Goal: Task Accomplishment & Management: Use online tool/utility

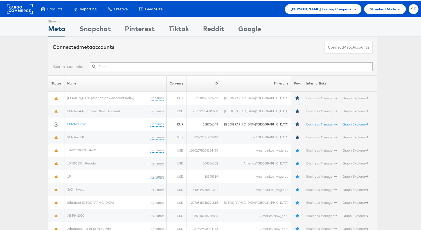
click at [351, 8] on div "Colin Clarke Testing Company" at bounding box center [323, 8] width 76 height 10
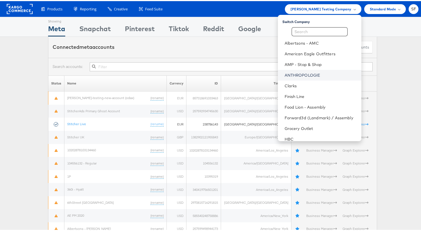
click at [291, 74] on link "ANTHROPOLOGIE" at bounding box center [321, 74] width 72 height 6
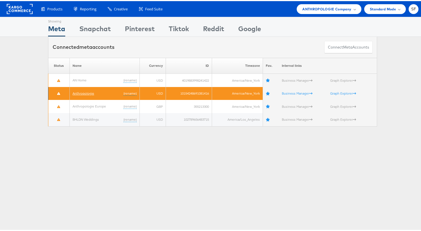
click at [78, 92] on link "Anthropologie" at bounding box center [84, 92] width 22 height 4
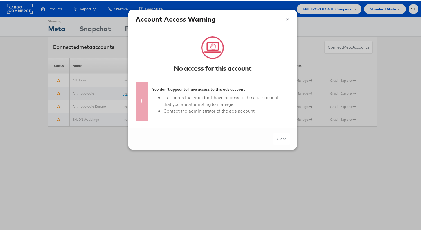
click at [286, 19] on button "×" at bounding box center [288, 17] width 4 height 8
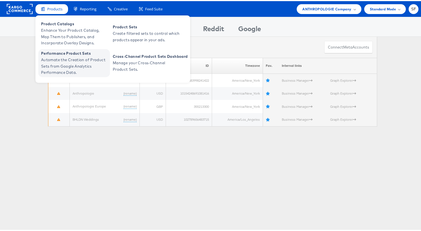
click at [62, 56] on span "Automate the Creation of Product Sets from Google Analytics Performance Data." at bounding box center [74, 65] width 67 height 19
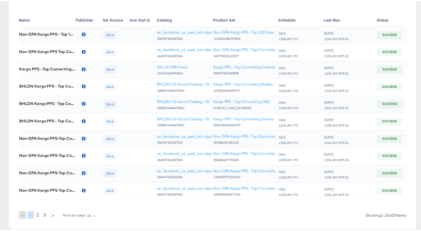
scroll to position [98, 0]
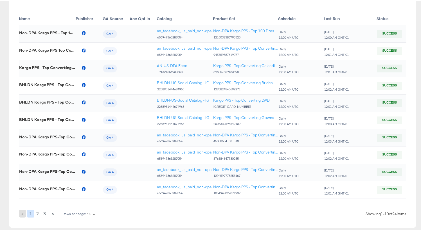
click at [37, 213] on span "2" at bounding box center [37, 213] width 3 height 8
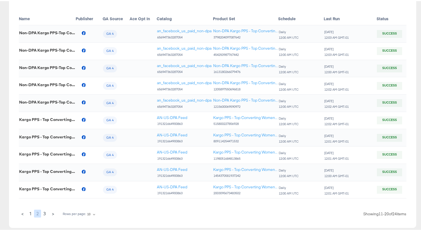
click at [44, 213] on span "3" at bounding box center [44, 213] width 3 height 8
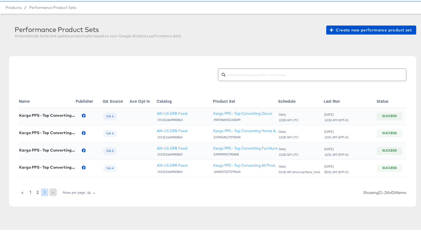
click at [30, 188] on span "1" at bounding box center [31, 192] width 2 height 8
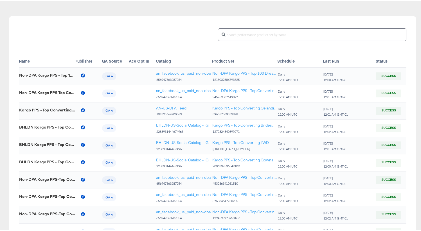
scroll to position [0, 0]
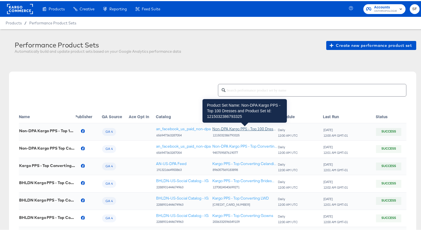
click at [245, 129] on div "Non-DPA Kargo PPS - Top 100 Dresses" at bounding box center [244, 127] width 65 height 5
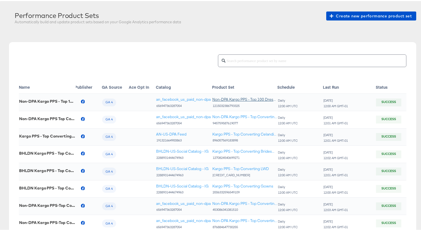
scroll to position [34, 0]
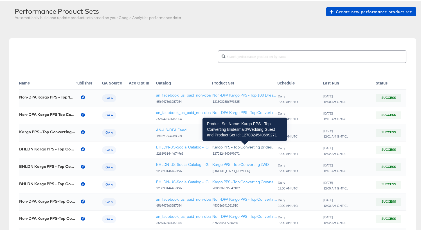
click at [256, 148] on div "Kargo PPS - Top Converting Bridesmaid/Wedding Guest" at bounding box center [244, 146] width 65 height 5
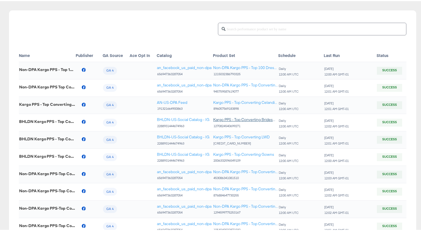
scroll to position [125, 0]
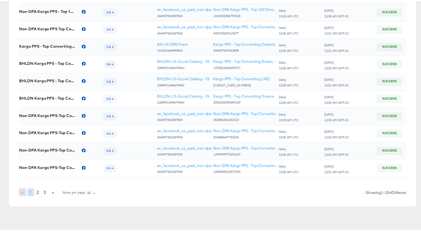
click at [43, 188] on span "3" at bounding box center [44, 192] width 3 height 8
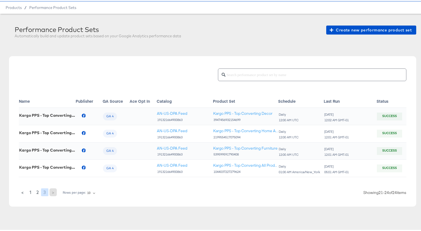
click at [38, 188] on span "2" at bounding box center [37, 192] width 3 height 8
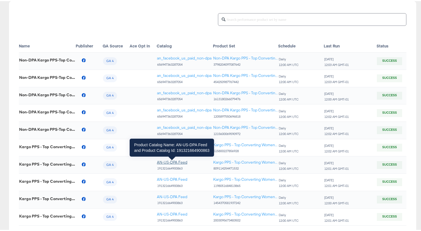
scroll to position [0, 0]
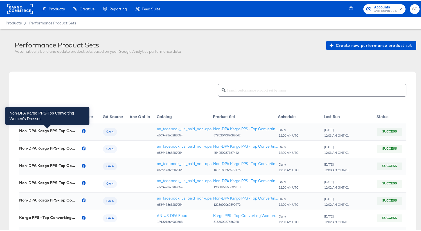
click at [58, 132] on div "Non-DPA Kargo PPS-Top Converting Women's Dresses" at bounding box center [47, 130] width 56 height 4
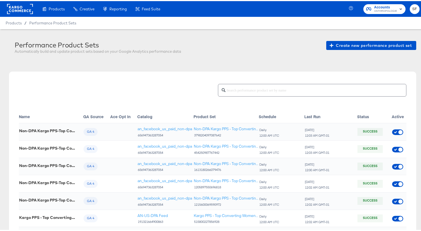
scroll to position [0, 66]
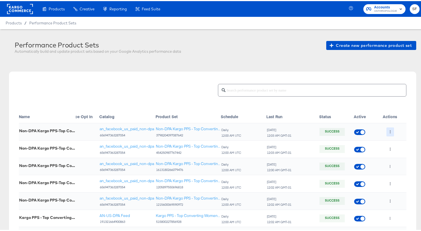
click at [390, 131] on icon "button" at bounding box center [390, 130] width 1 height 3
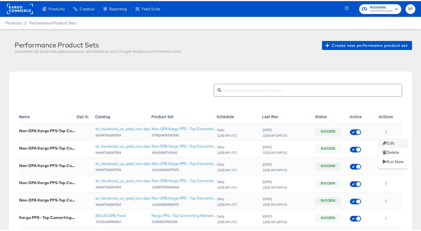
click at [392, 141] on li "Edit" at bounding box center [393, 142] width 30 height 9
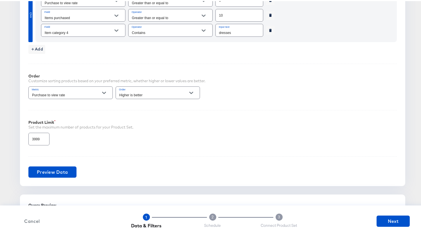
scroll to position [289, 0]
click at [48, 170] on span "Preview Data" at bounding box center [52, 172] width 31 height 8
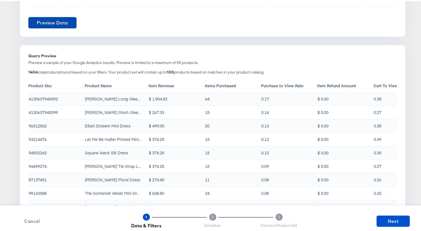
scroll to position [439, 0]
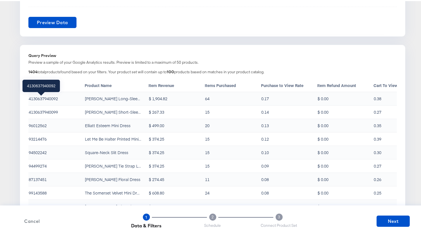
click at [44, 99] on div "4130637940092" at bounding box center [43, 98] width 29 height 6
copy div "4130637940092"
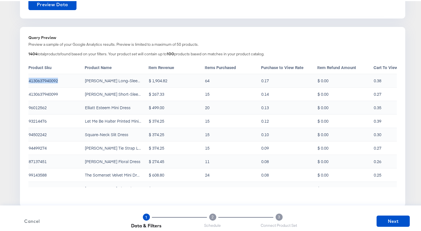
scroll to position [457, 0]
copy div "4130637940092"
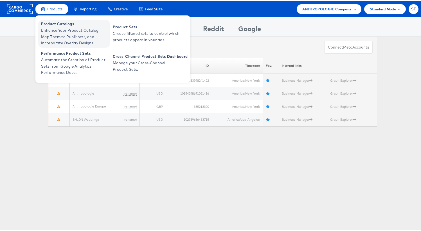
click at [54, 23] on span "Product Catalogs" at bounding box center [74, 23] width 67 height 6
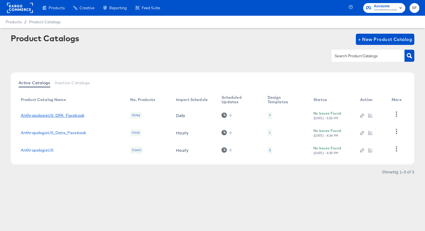
click at [60, 114] on link "AnthropologieUS_DPA_Facebook" at bounding box center [53, 115] width 64 height 4
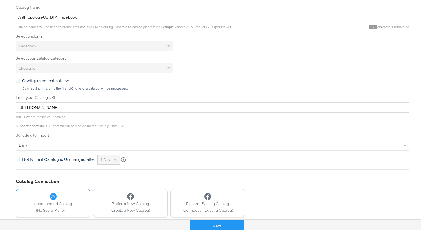
scroll to position [146, 0]
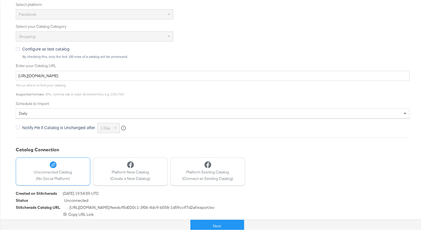
click at [82, 214] on div "https://feeds.stitcherads.com/feeds/f5d020c1-3f06-4dc9-b558-1d59cc97d2af/export…" at bounding box center [213, 213] width 394 height 5
click at [64, 213] on icon at bounding box center [65, 213] width 3 height 3
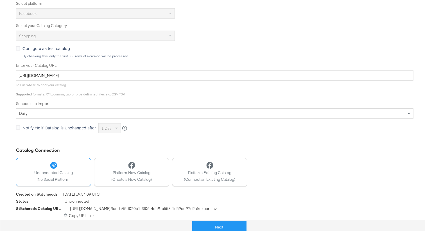
scroll to position [0, 0]
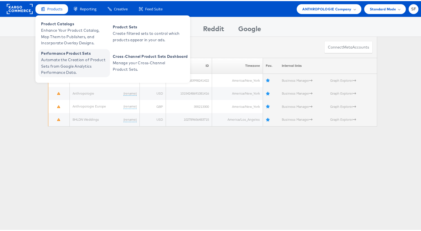
click at [64, 61] on span "Automate the Creation of Product Sets from Google Analytics Performance Data." at bounding box center [74, 65] width 67 height 19
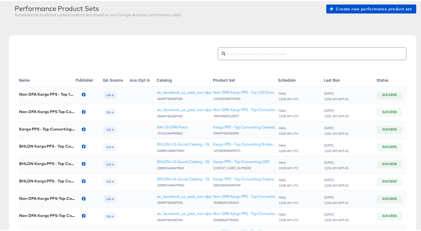
scroll to position [38, 0]
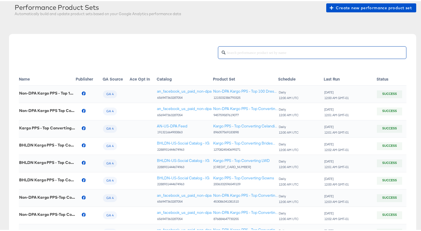
click at [232, 55] on input "text" at bounding box center [316, 49] width 181 height 12
type input "\"
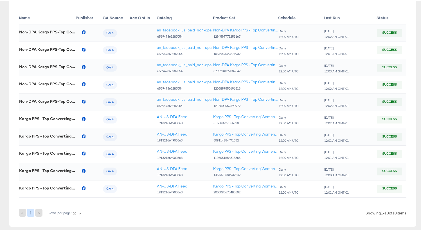
scroll to position [87, 0]
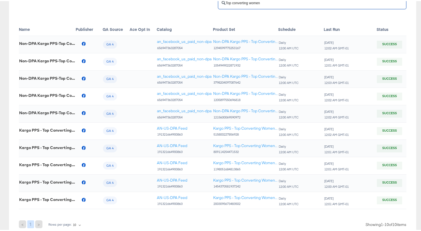
type input "Top converting women"
